Goal: Find specific page/section: Find specific page/section

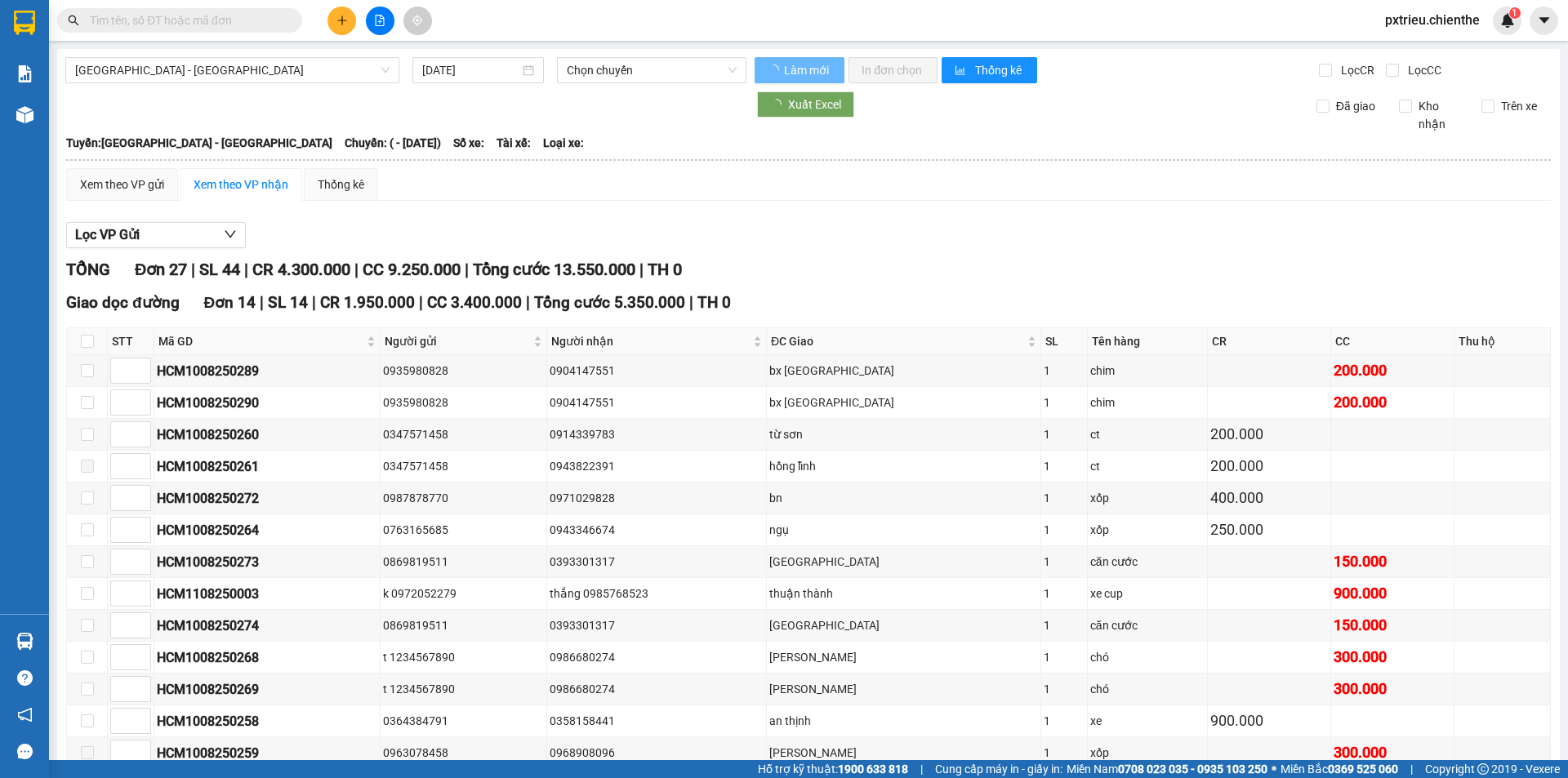
type input "10/08/2025"
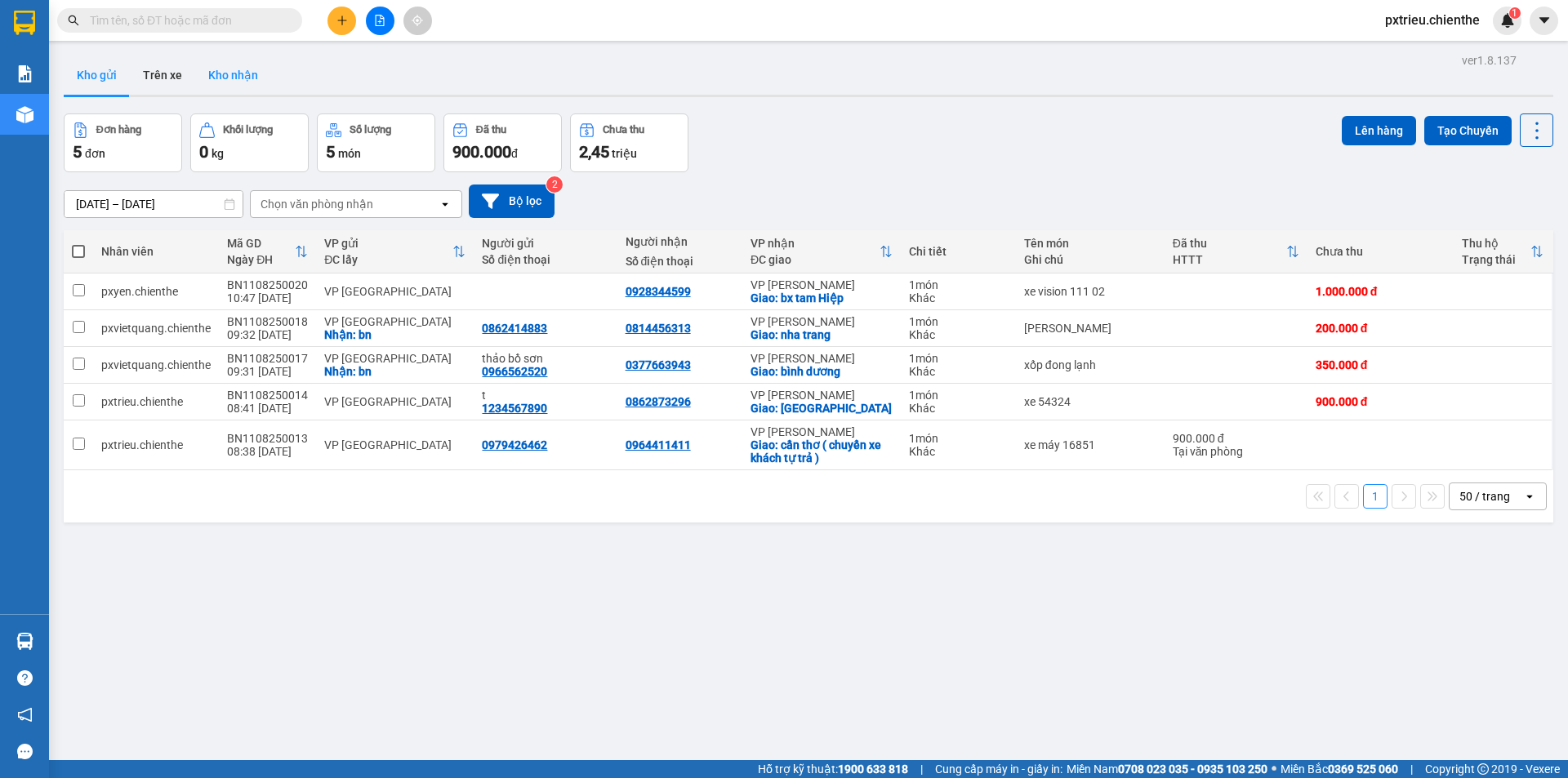
click at [236, 85] on button "Kho nhận" at bounding box center [233, 75] width 75 height 40
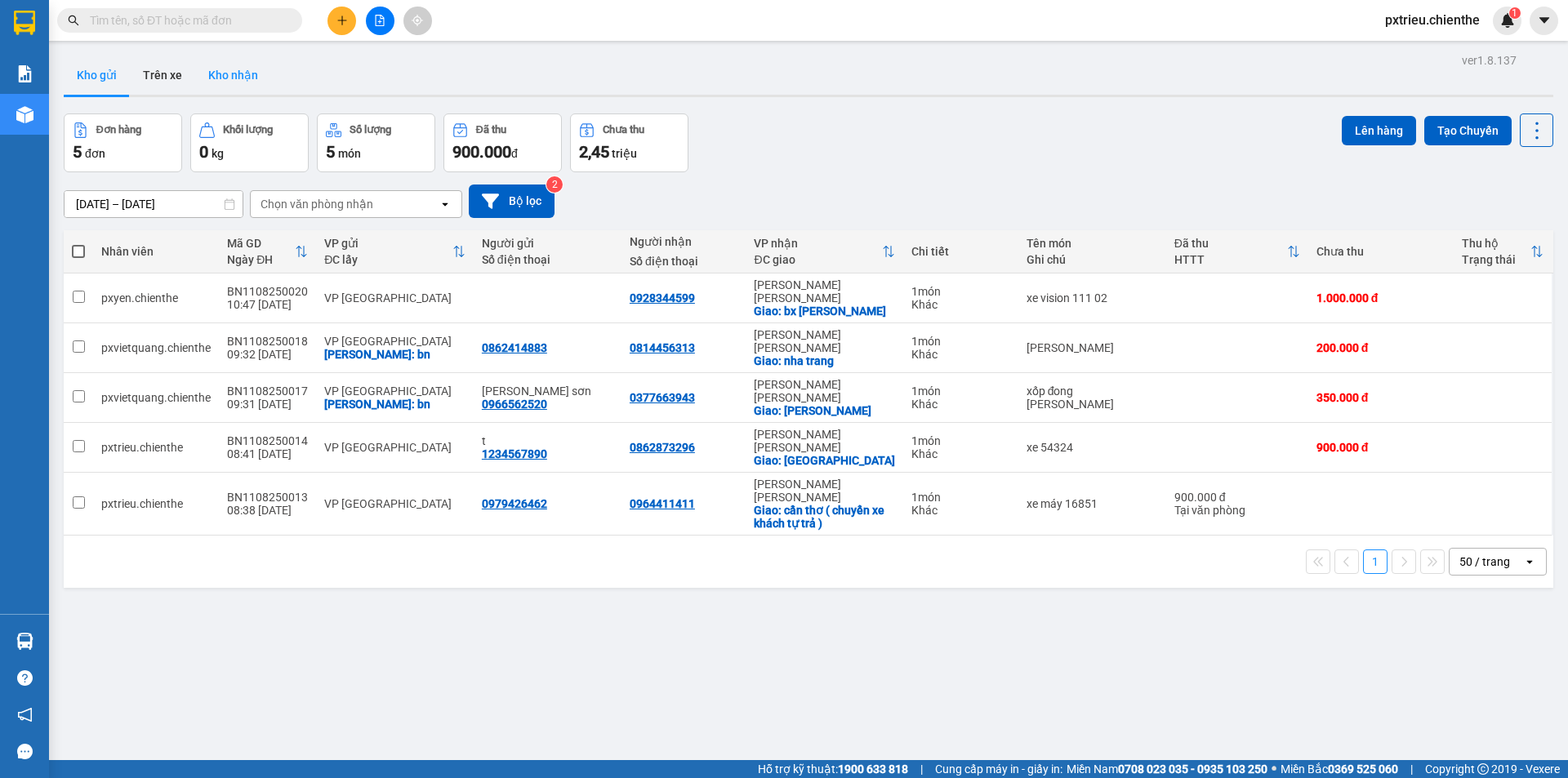
click at [234, 72] on button "Kho nhận" at bounding box center [233, 75] width 75 height 40
